Goal: Information Seeking & Learning: Learn about a topic

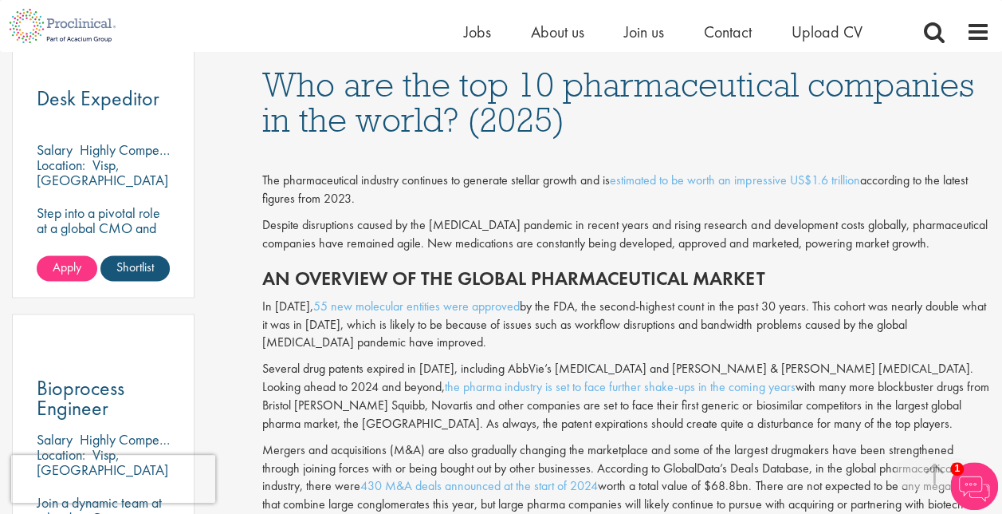
scroll to position [1037, 0]
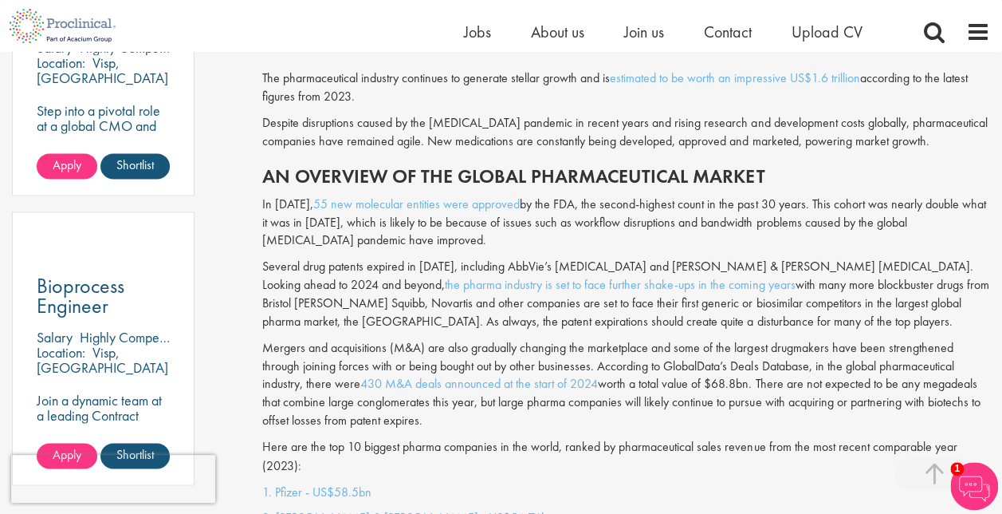
click at [724, 263] on p "Several drug patents expired in 2023, including AbbVie’s Humira and Johnson & J…" at bounding box center [626, 294] width 728 height 73
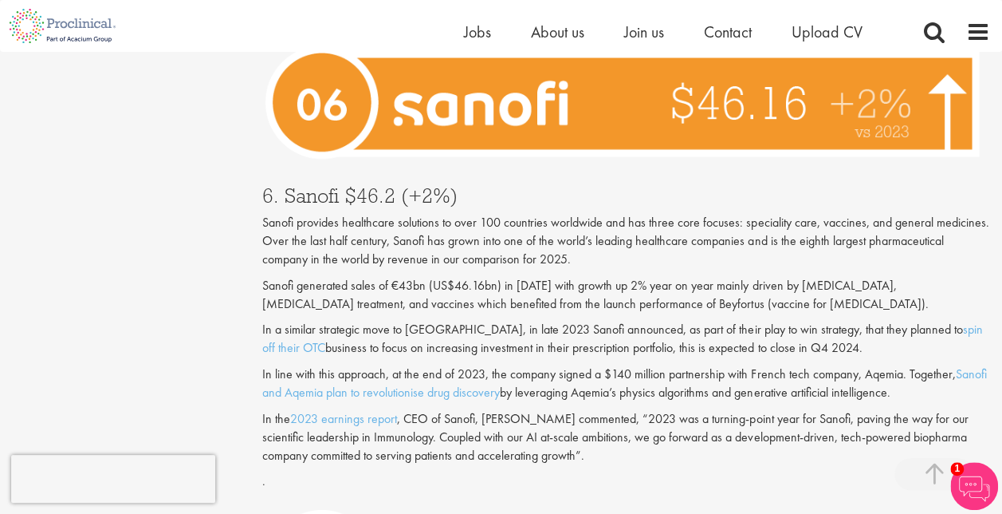
scroll to position [3429, 0]
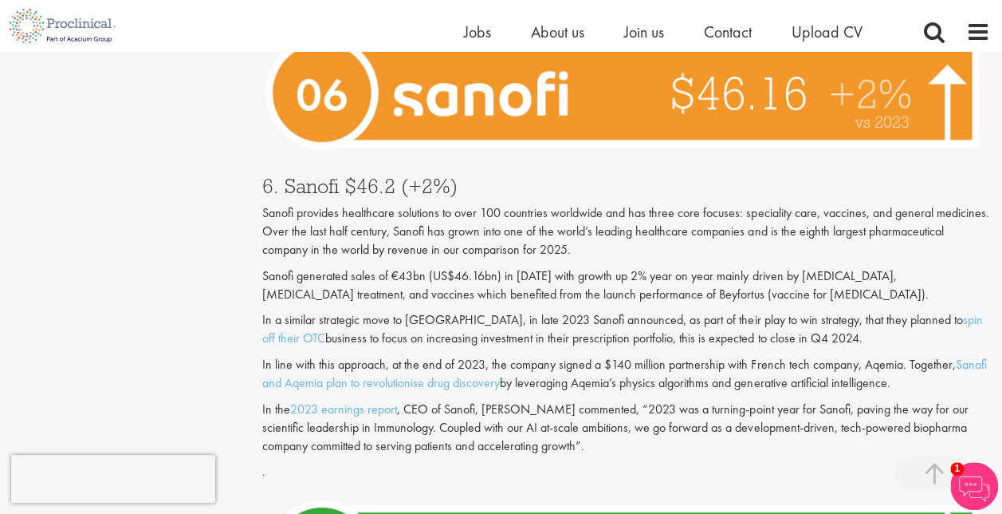
click at [576, 273] on p "Sanofi generated sales of €43bn (US$46.16bn) in 2023 with growth up 2% year on …" at bounding box center [626, 285] width 728 height 37
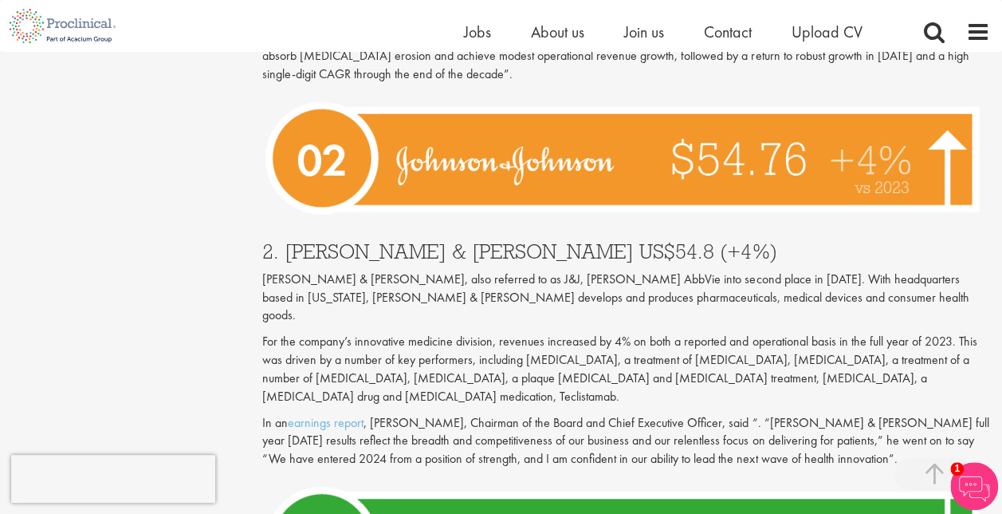
scroll to position [5661, 0]
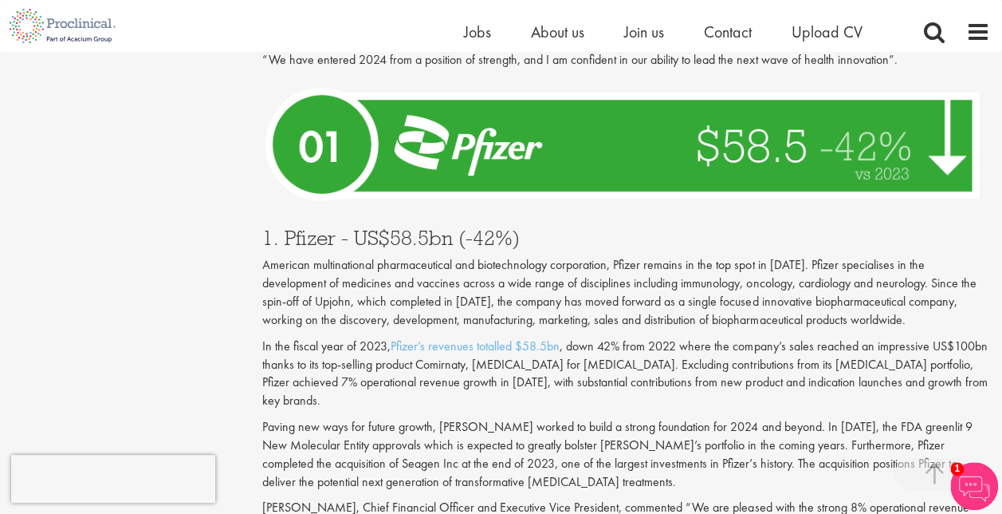
click at [451, 337] on p "In the fiscal year of 2023, Pfizer’s revenues totalled $58.5bn , down 42% from …" at bounding box center [626, 373] width 728 height 73
click at [517, 418] on p "Paving new ways for future growth, Pfizer worked to build a strong foundation f…" at bounding box center [626, 454] width 728 height 73
click at [313, 227] on h3 "1. Pfizer - US$58.5bn (-42%)" at bounding box center [626, 237] width 728 height 21
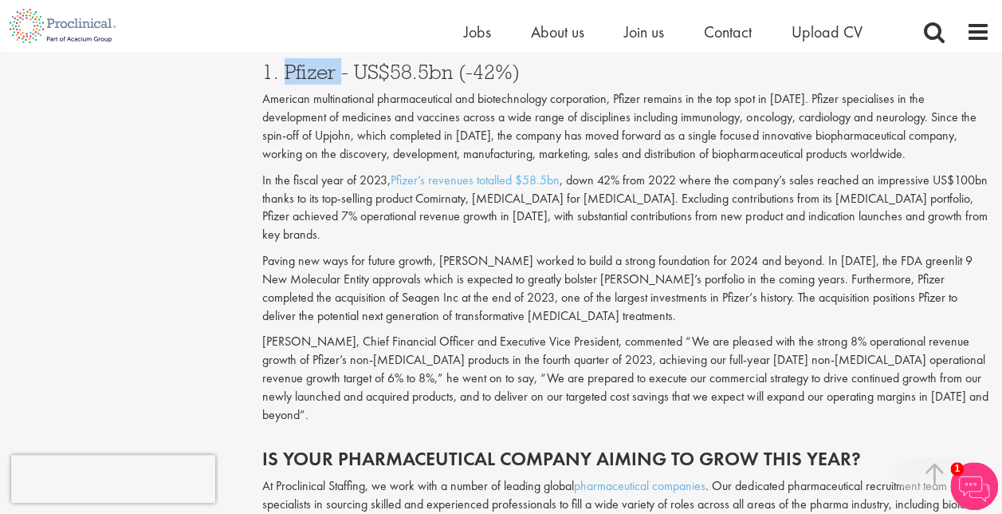
scroll to position [5980, 0]
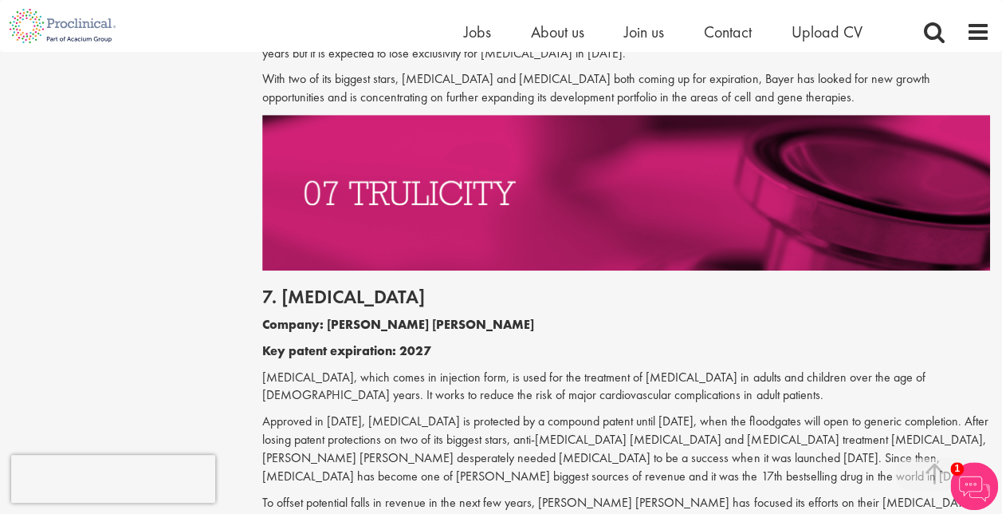
scroll to position [3588, 0]
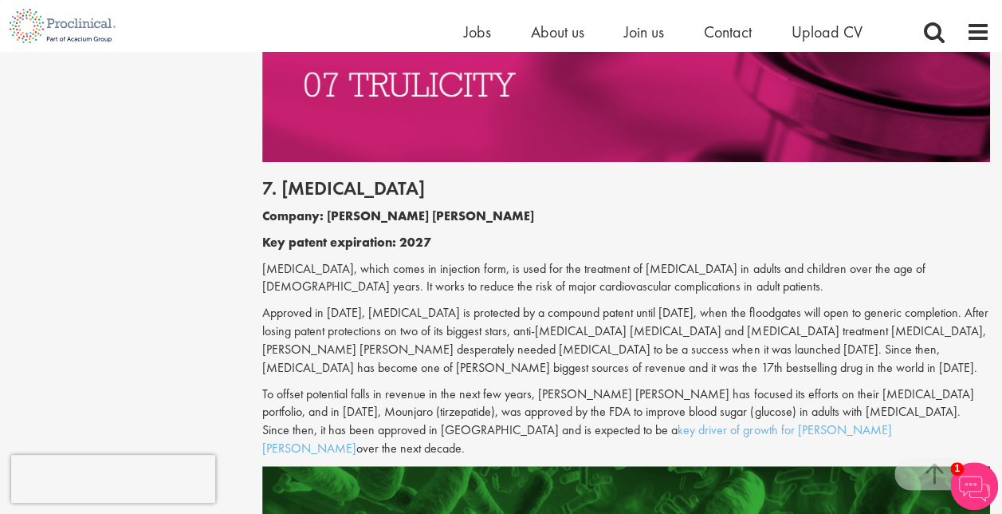
click at [887, 385] on p "To offset potential falls in revenue in the next few years, [PERSON_NAME] [PERS…" at bounding box center [626, 421] width 728 height 73
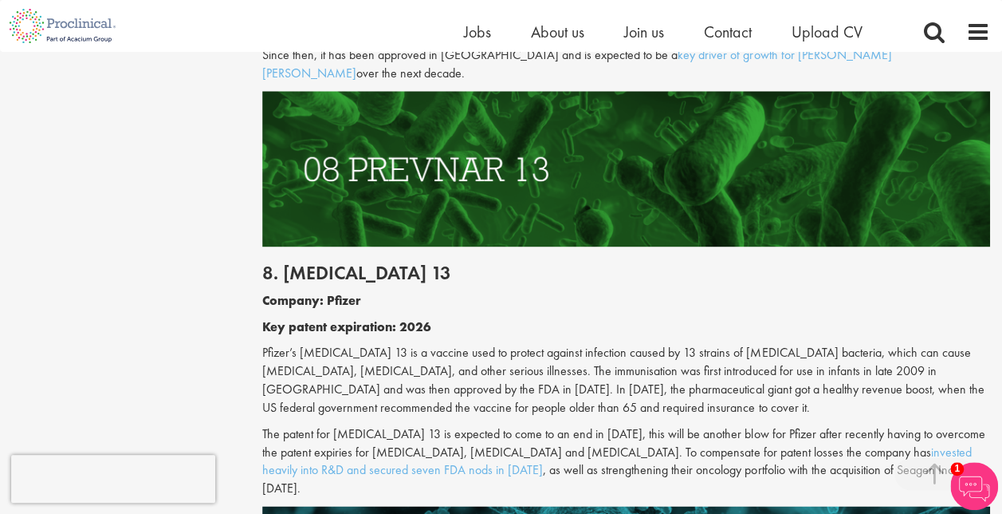
scroll to position [3987, 0]
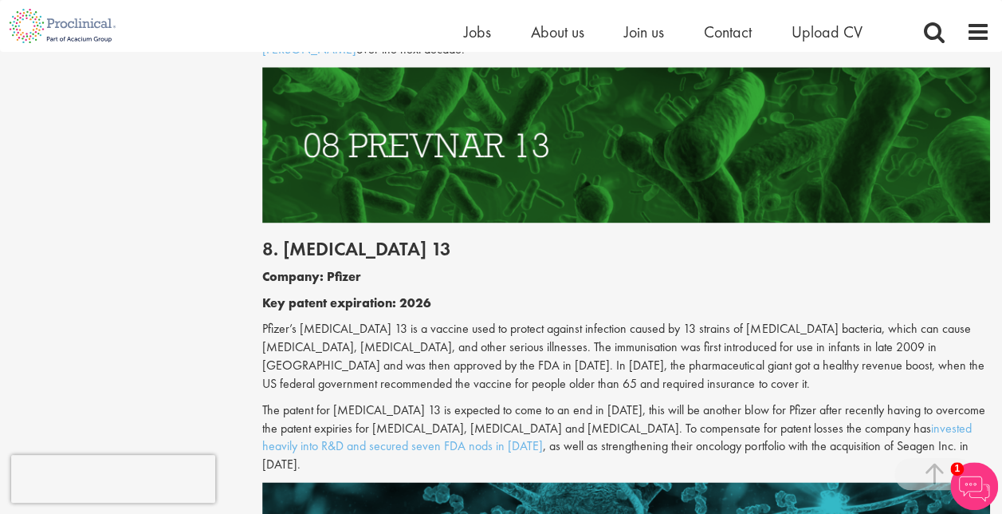
click at [373, 401] on p "The patent for [MEDICAL_DATA] 13 is expected to come to an end in [DATE], this …" at bounding box center [626, 437] width 728 height 73
click at [336, 401] on p "The patent for [MEDICAL_DATA] 13 is expected to come to an end in [DATE], this …" at bounding box center [626, 437] width 728 height 73
click at [338, 401] on p "The patent for [MEDICAL_DATA] 13 is expected to come to an end in [DATE], this …" at bounding box center [626, 437] width 728 height 73
click at [333, 401] on p "The patent for [MEDICAL_DATA] 13 is expected to come to an end in [DATE], this …" at bounding box center [626, 437] width 728 height 73
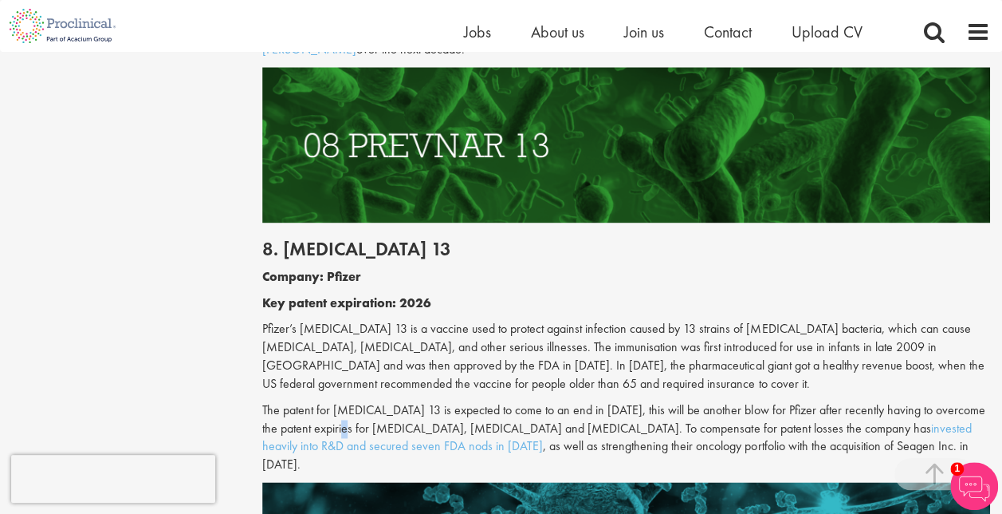
click at [333, 401] on p "The patent for [MEDICAL_DATA] 13 is expected to come to an end in [DATE], this …" at bounding box center [626, 437] width 728 height 73
click at [330, 401] on p "The patent for [MEDICAL_DATA] 13 is expected to come to an end in [DATE], this …" at bounding box center [626, 437] width 728 height 73
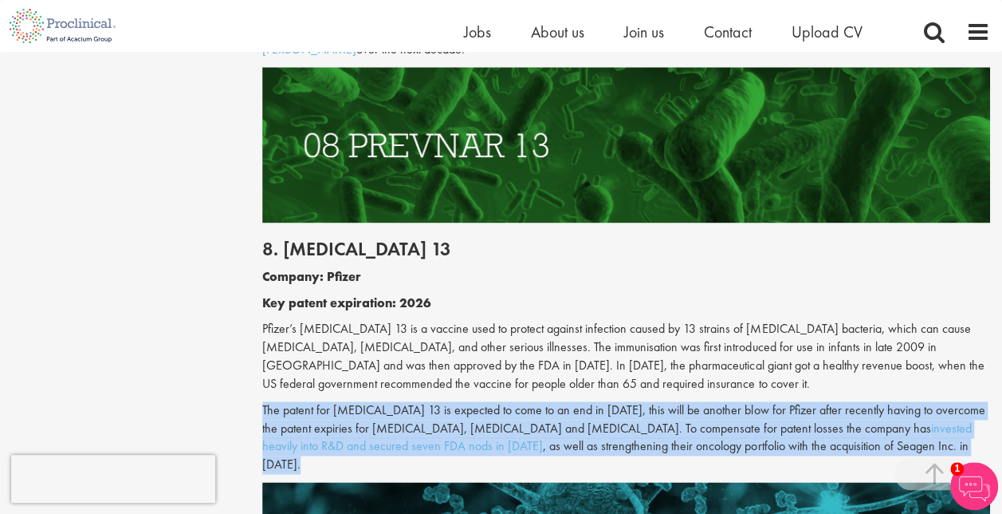
click at [330, 401] on p "The patent for [MEDICAL_DATA] 13 is expected to come to an end in [DATE], this …" at bounding box center [626, 437] width 728 height 73
click at [326, 401] on p "The patent for [MEDICAL_DATA] 13 is expected to come to an end in [DATE], this …" at bounding box center [626, 437] width 728 height 73
click at [321, 401] on p "The patent for [MEDICAL_DATA] 13 is expected to come to an end in [DATE], this …" at bounding box center [626, 437] width 728 height 73
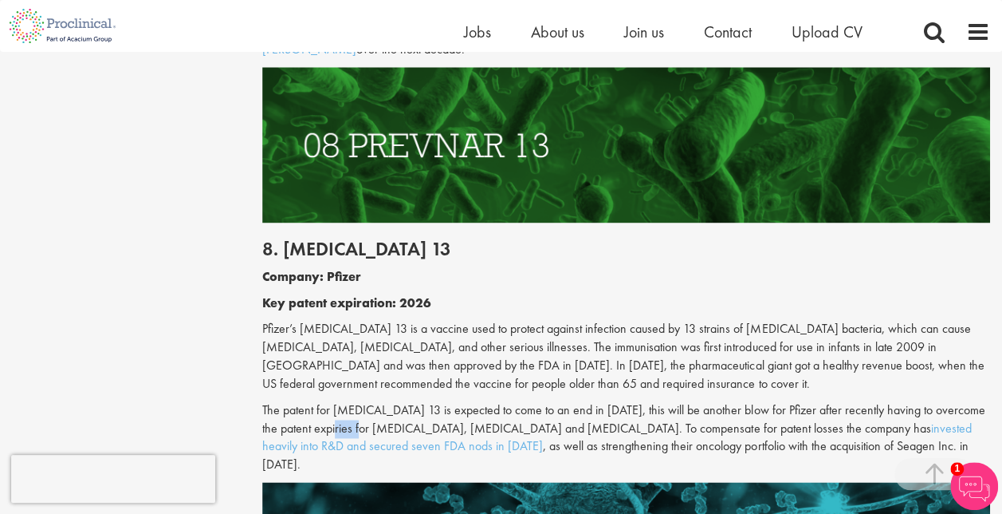
drag, startPoint x: 321, startPoint y: 317, endPoint x: 349, endPoint y: 317, distance: 28.7
click at [349, 401] on p "The patent for [MEDICAL_DATA] 13 is expected to come to an end in [DATE], this …" at bounding box center [626, 437] width 728 height 73
click at [364, 401] on p "The patent for [MEDICAL_DATA] 13 is expected to come to an end in [DATE], this …" at bounding box center [626, 437] width 728 height 73
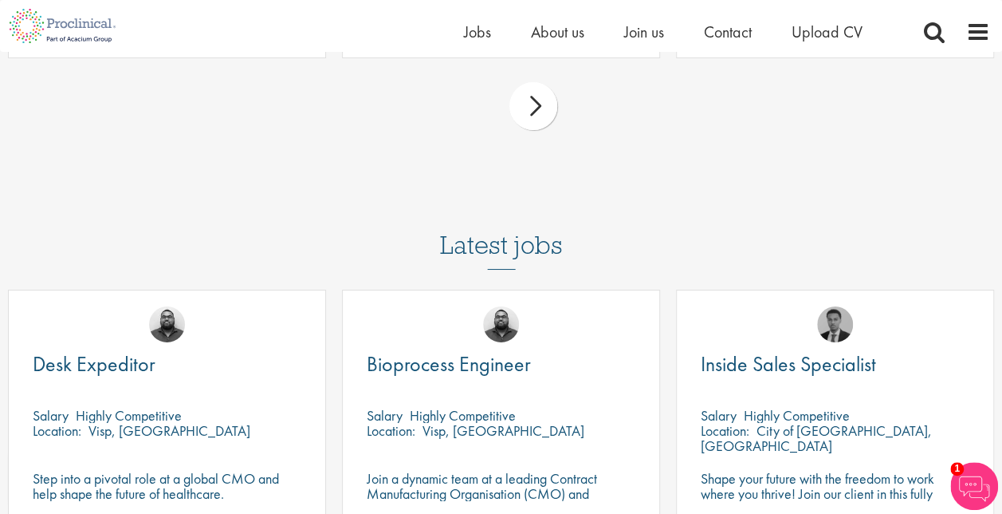
scroll to position [5901, 0]
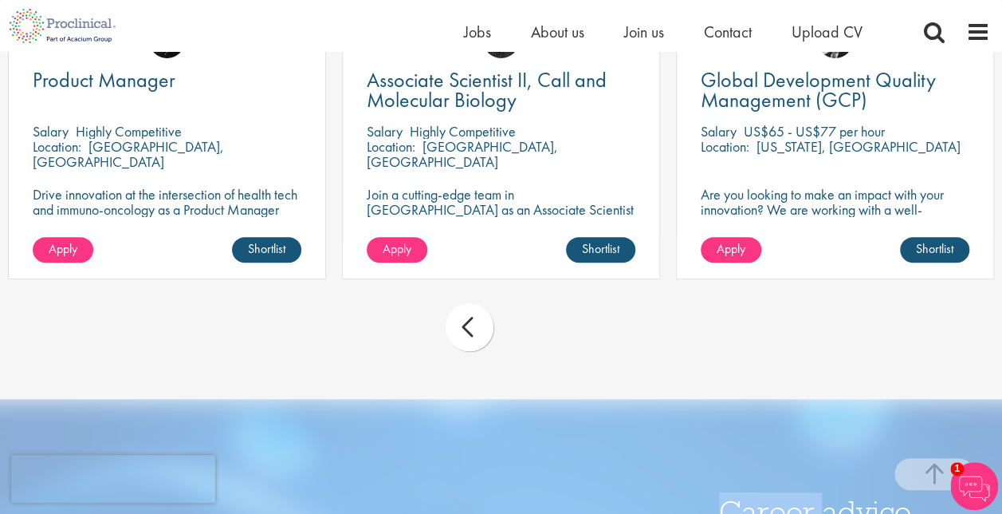
scroll to position [6299, 0]
